Goal: Check status: Check status

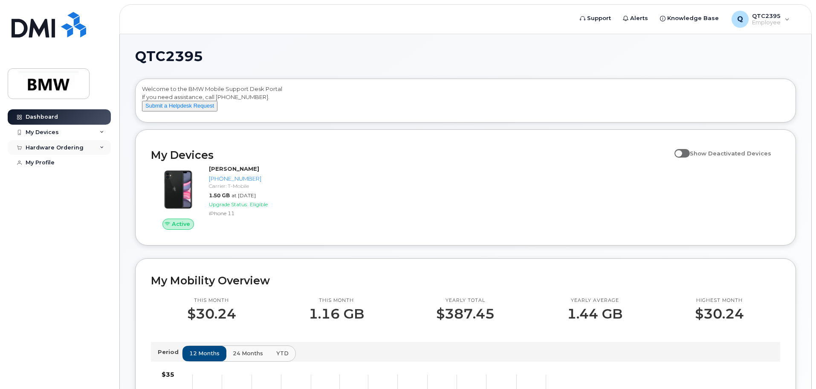
click at [46, 146] on div "Hardware Ordering" at bounding box center [55, 147] width 58 height 7
click at [46, 161] on div "My Orders" at bounding box center [44, 163] width 31 height 8
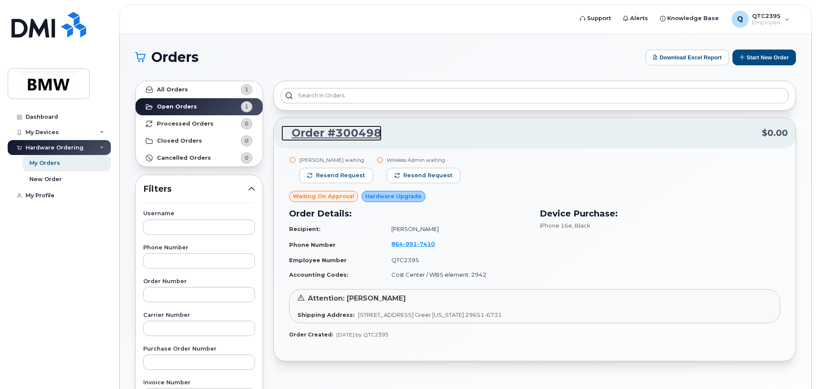
click at [347, 133] on link "Order #300498" at bounding box center [331, 132] width 100 height 15
